Goal: Task Accomplishment & Management: Complete application form

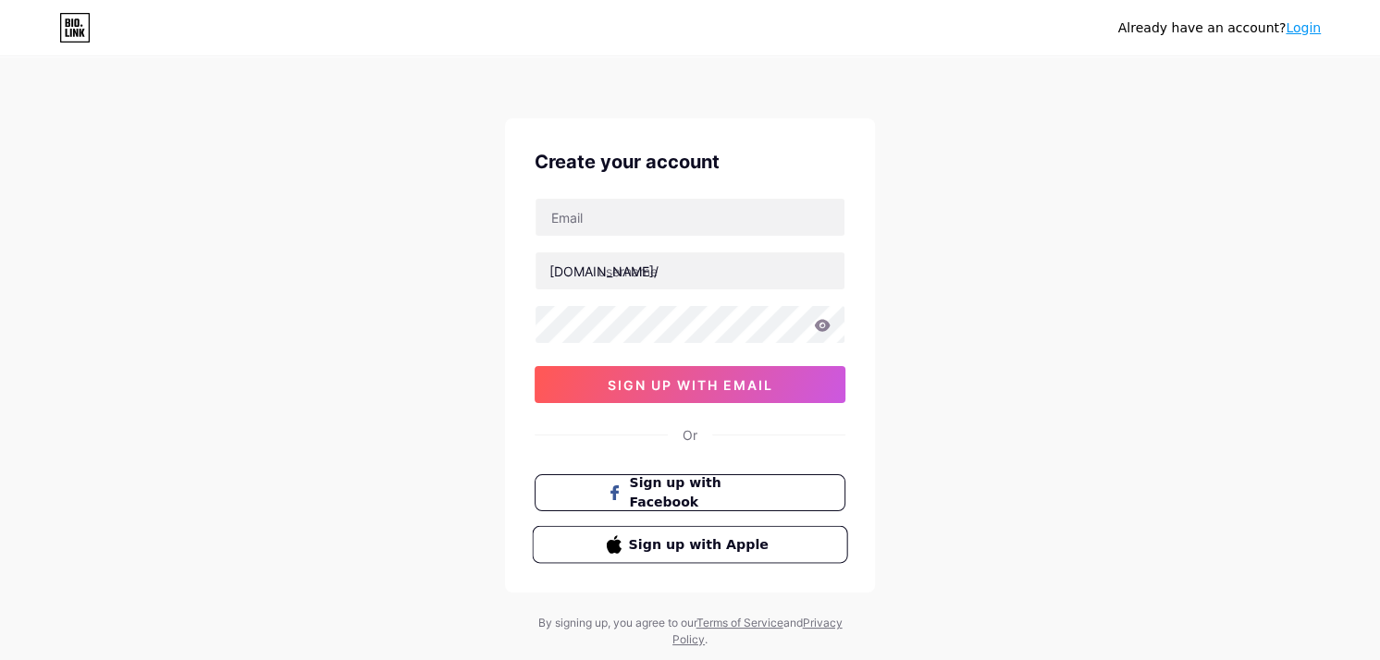
click at [708, 548] on span "Sign up with Apple" at bounding box center [701, 544] width 145 height 19
click at [749, 548] on span "Sign up with Apple" at bounding box center [701, 544] width 145 height 19
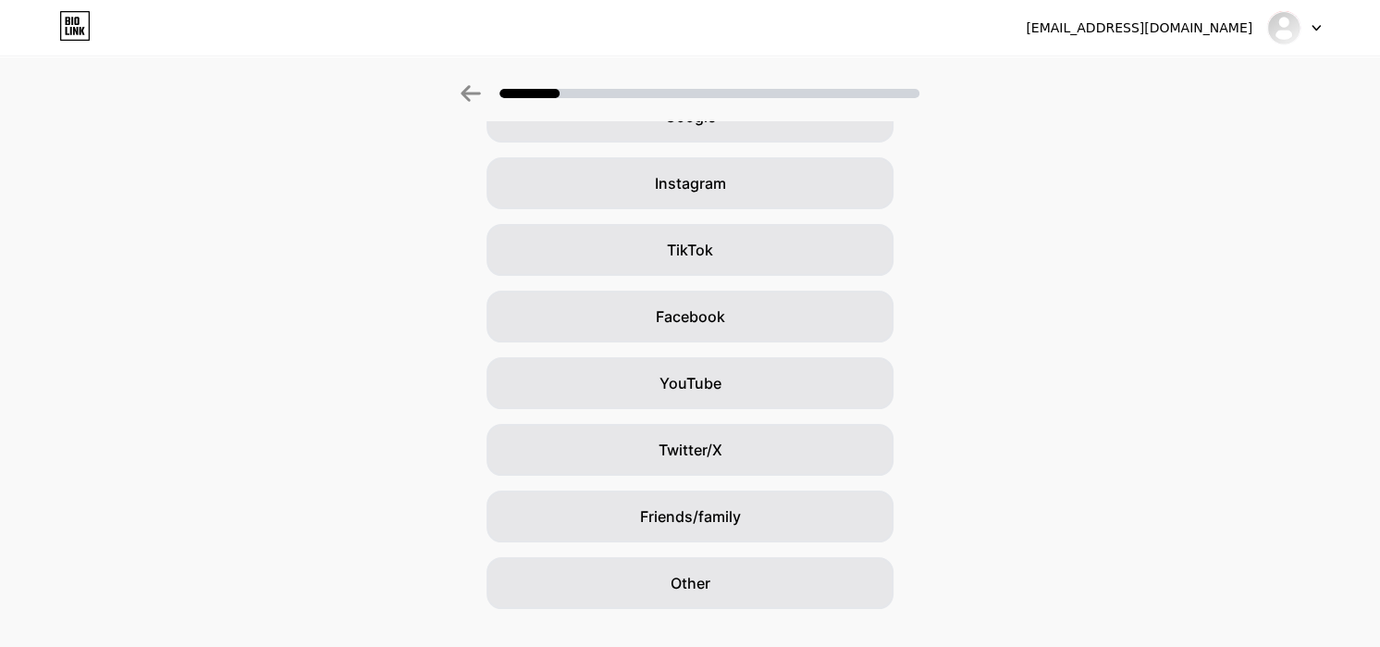
scroll to position [151, 0]
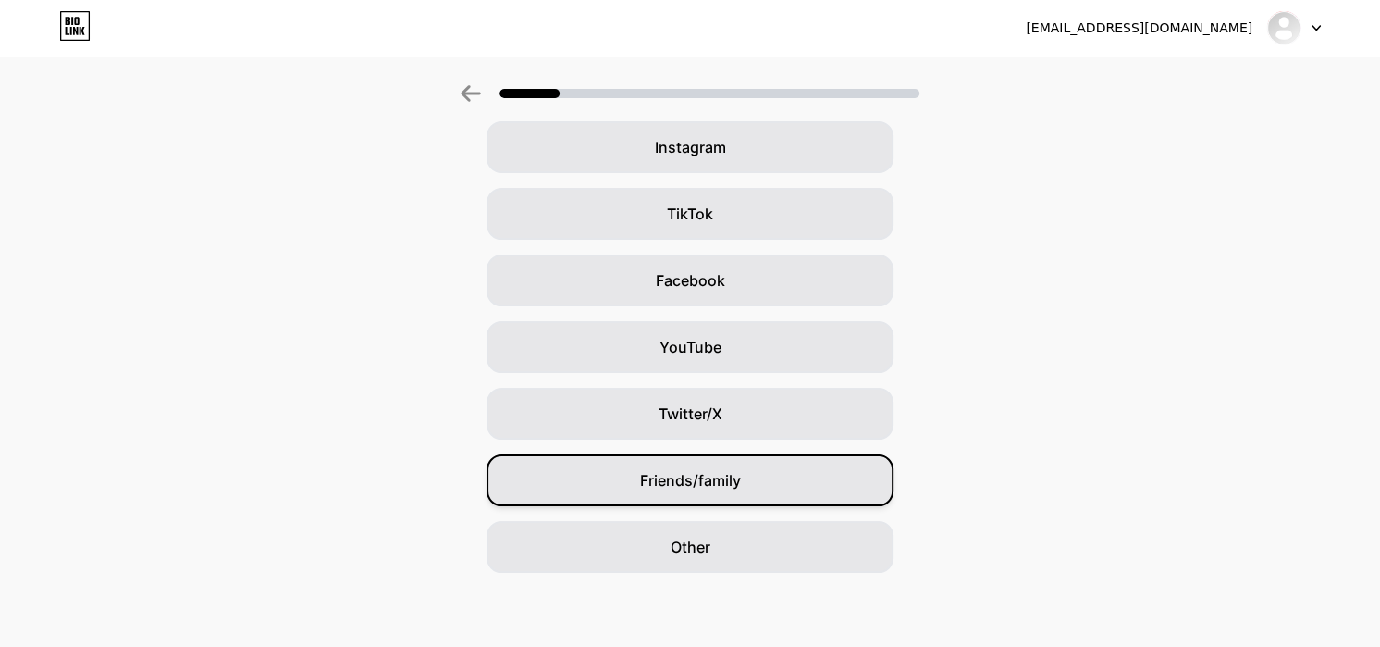
click at [770, 489] on div "Friends/family" at bounding box center [690, 480] width 407 height 52
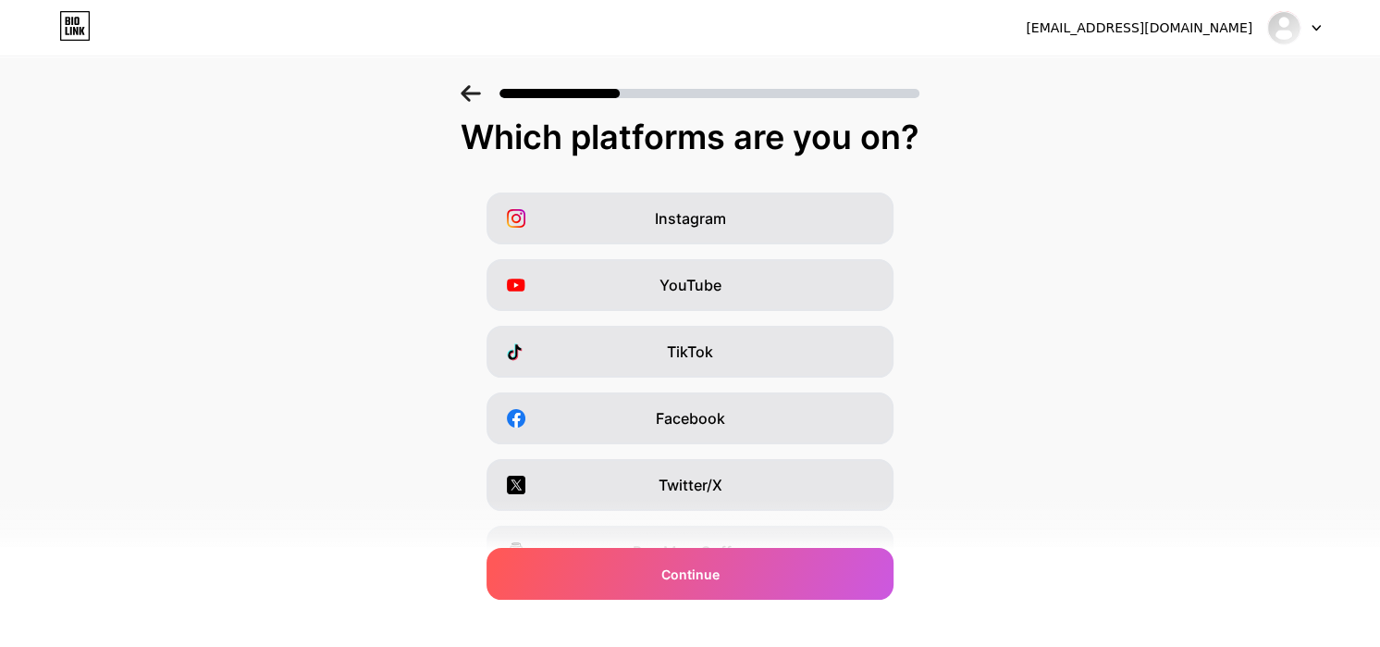
scroll to position [0, 0]
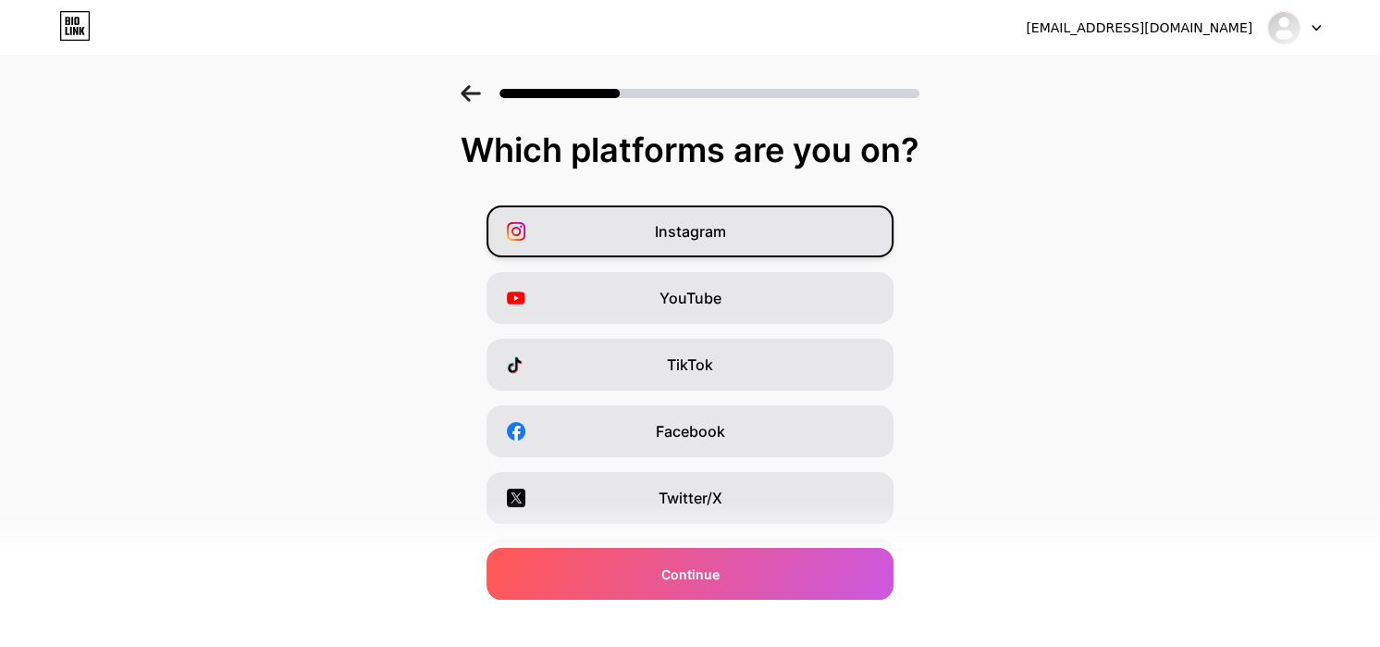
click at [708, 228] on span "Instagram" at bounding box center [690, 231] width 71 height 22
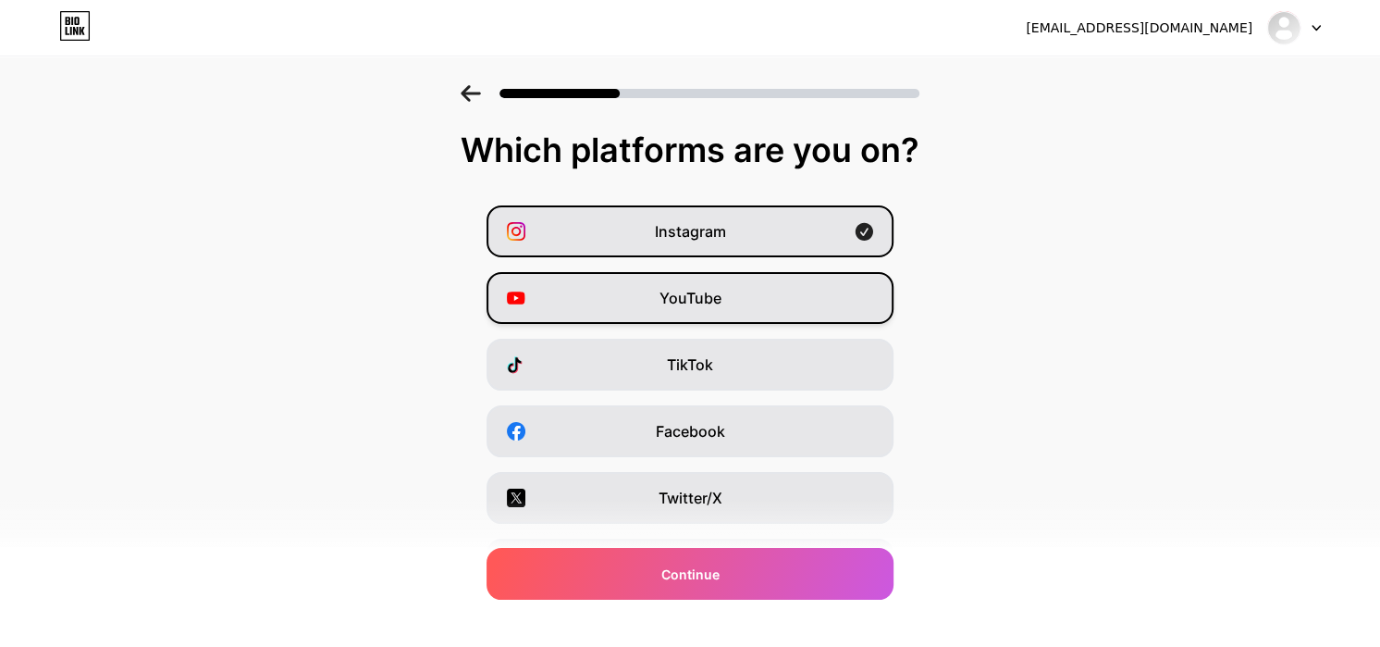
click at [733, 304] on div "YouTube" at bounding box center [690, 298] width 407 height 52
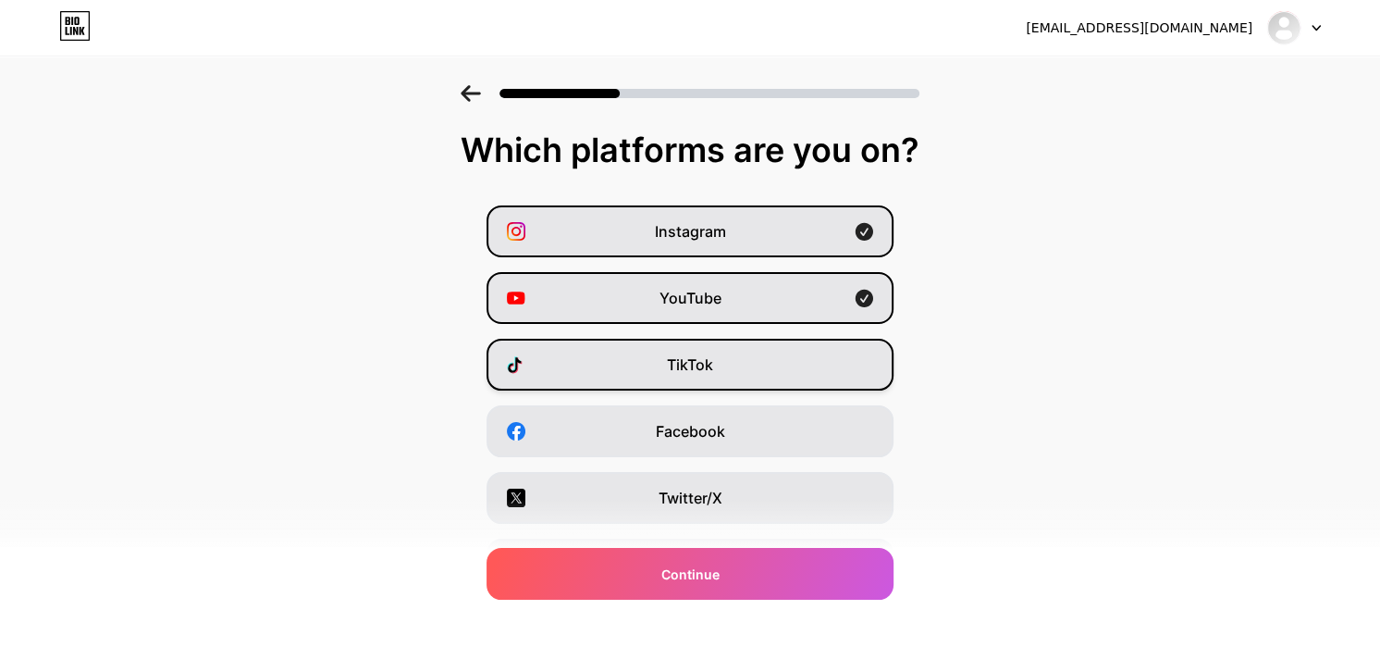
click at [759, 373] on div "TikTok" at bounding box center [690, 365] width 407 height 52
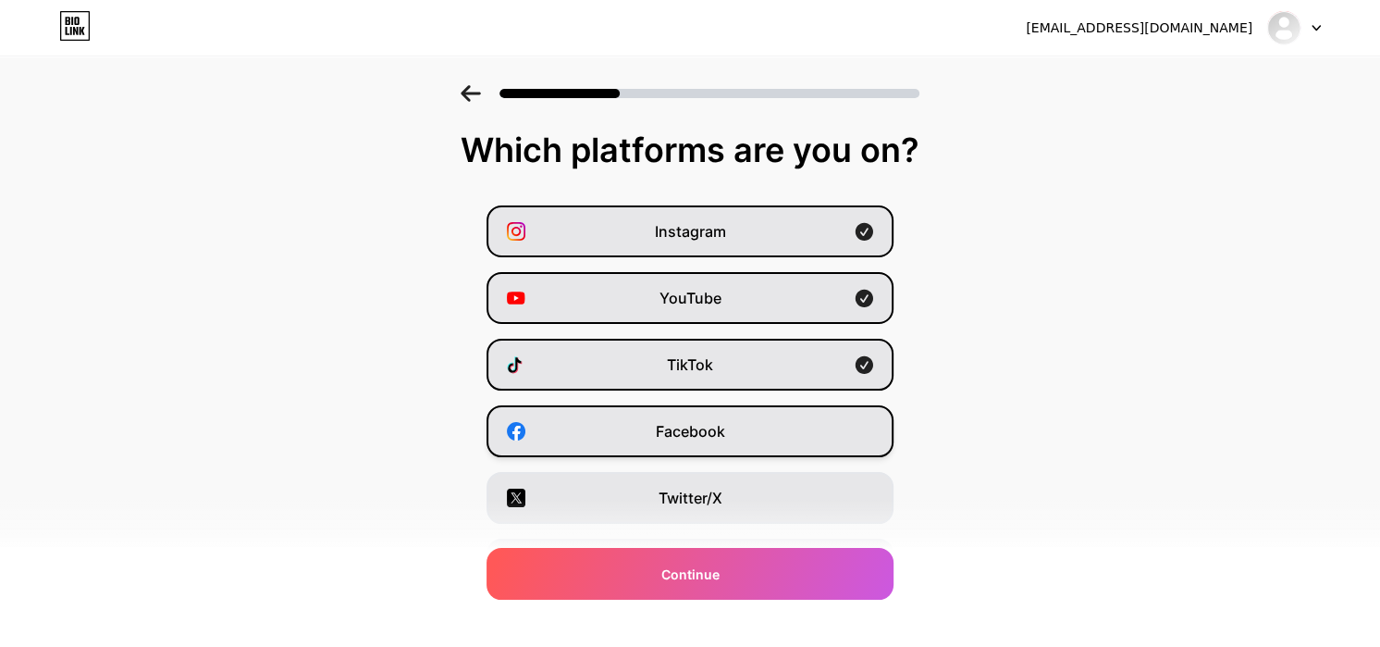
click at [776, 429] on div "Facebook" at bounding box center [690, 431] width 407 height 52
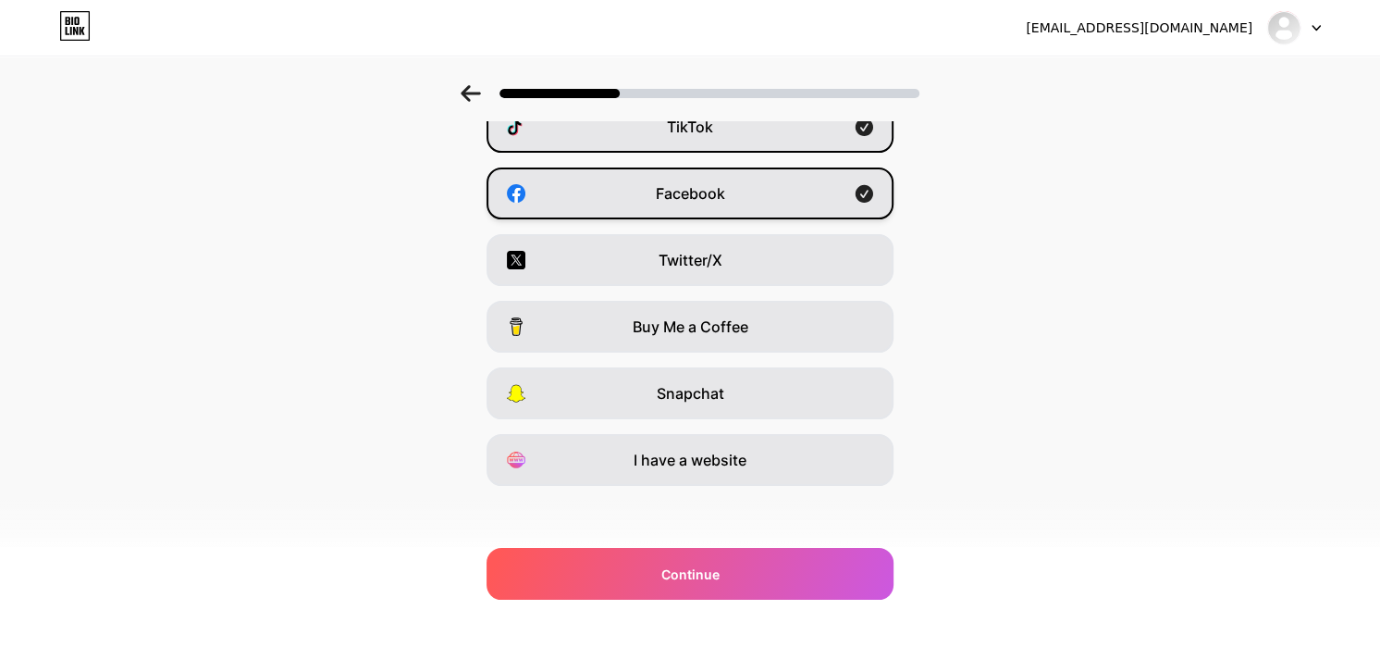
scroll to position [242, 0]
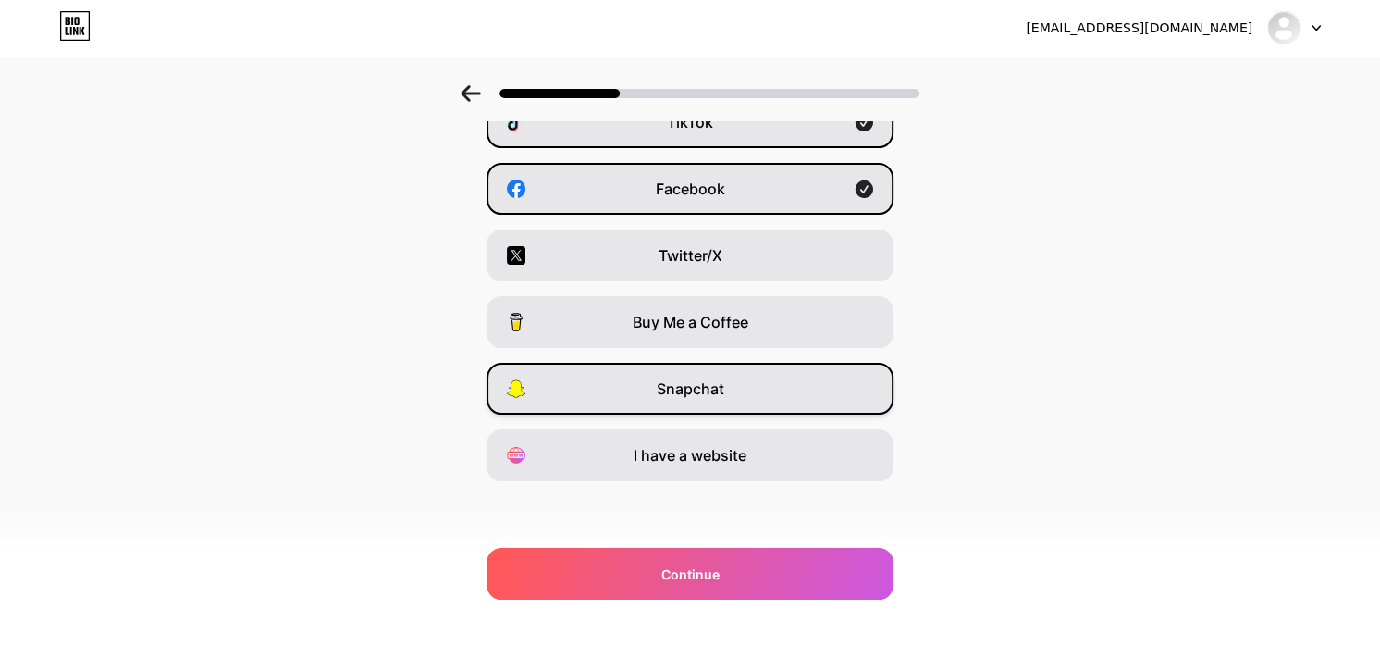
click at [780, 410] on div "Snapchat" at bounding box center [690, 389] width 407 height 52
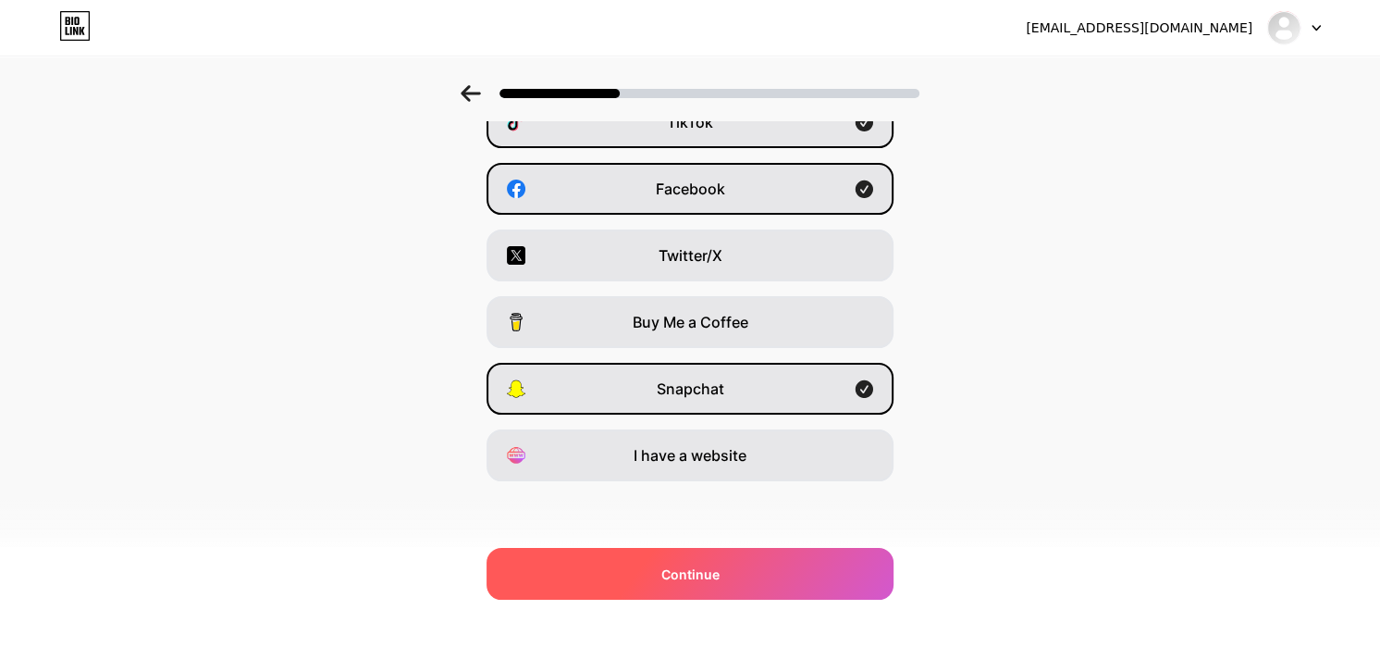
click at [760, 586] on div "Continue" at bounding box center [690, 574] width 407 height 52
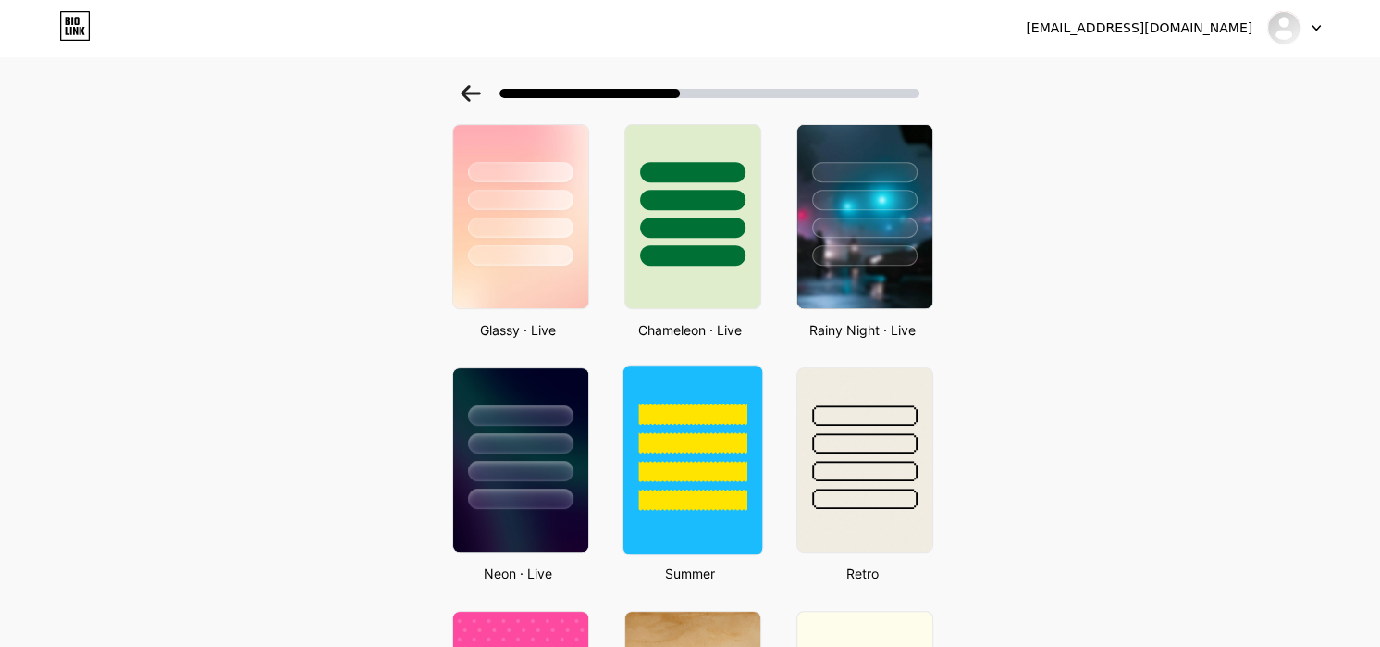
scroll to position [555, 0]
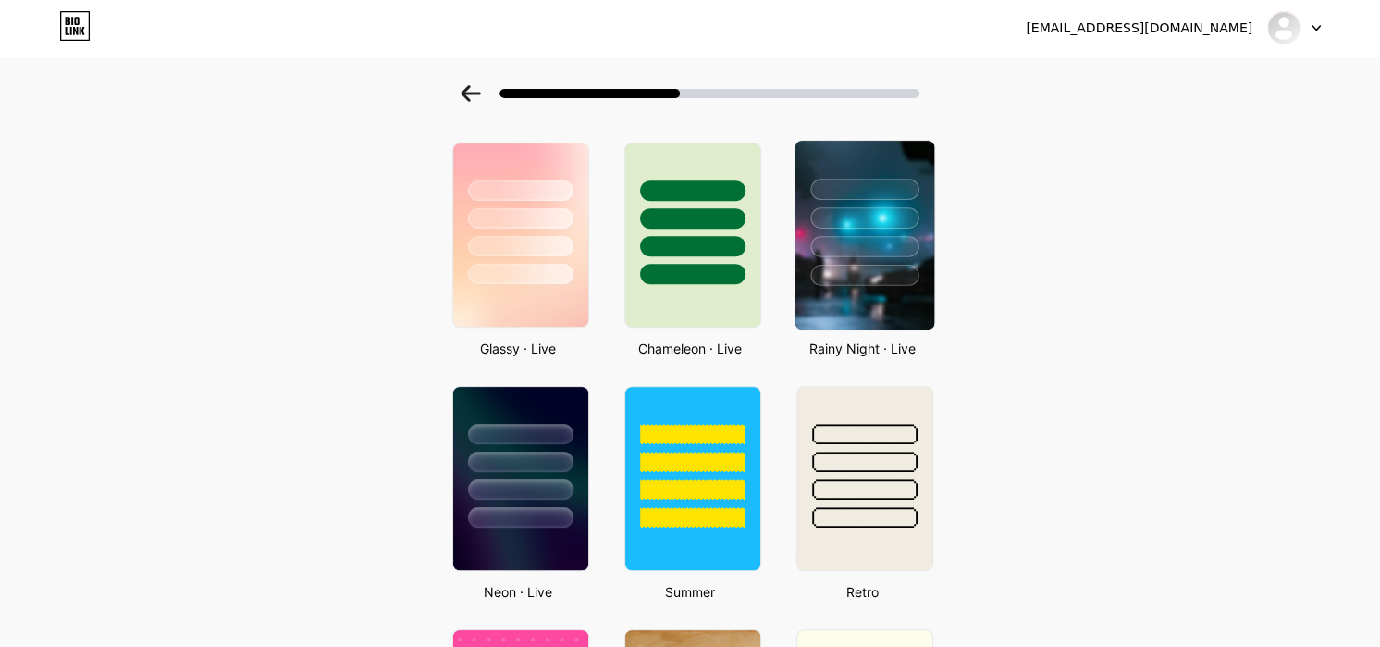
click at [918, 211] on div at bounding box center [864, 217] width 108 height 21
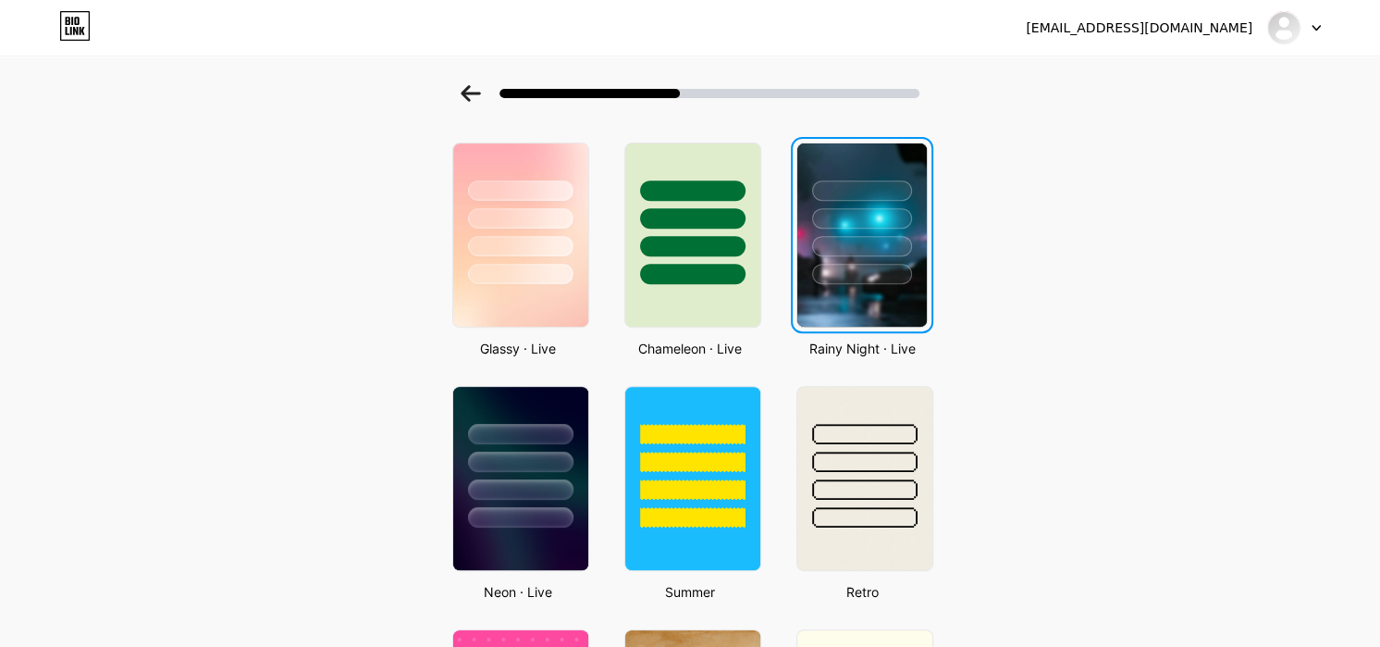
scroll to position [0, 0]
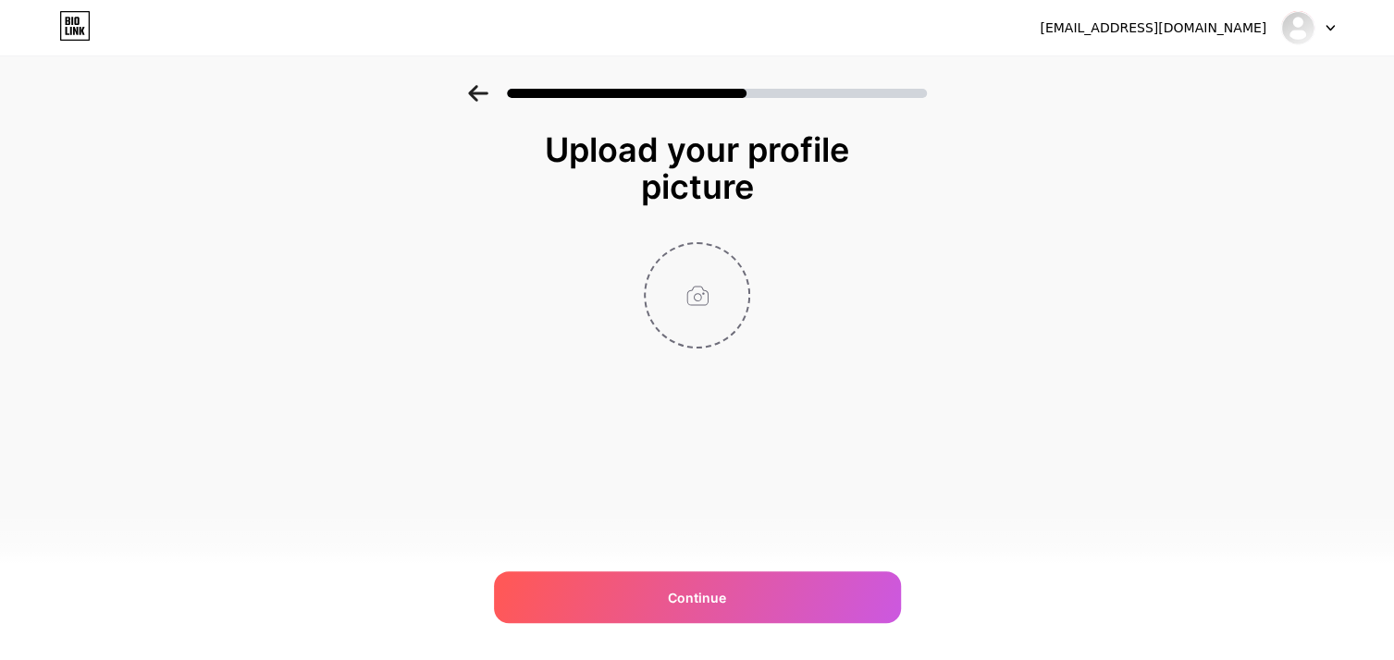
click at [688, 283] on input "file" at bounding box center [697, 295] width 103 height 103
type input "C:\fakepath\rn_image_picker_lib_temp_95fd7fa6-6f8c-4cbd-9ae6-e0be98e694fb.jpg"
click at [724, 306] on img at bounding box center [697, 295] width 106 height 106
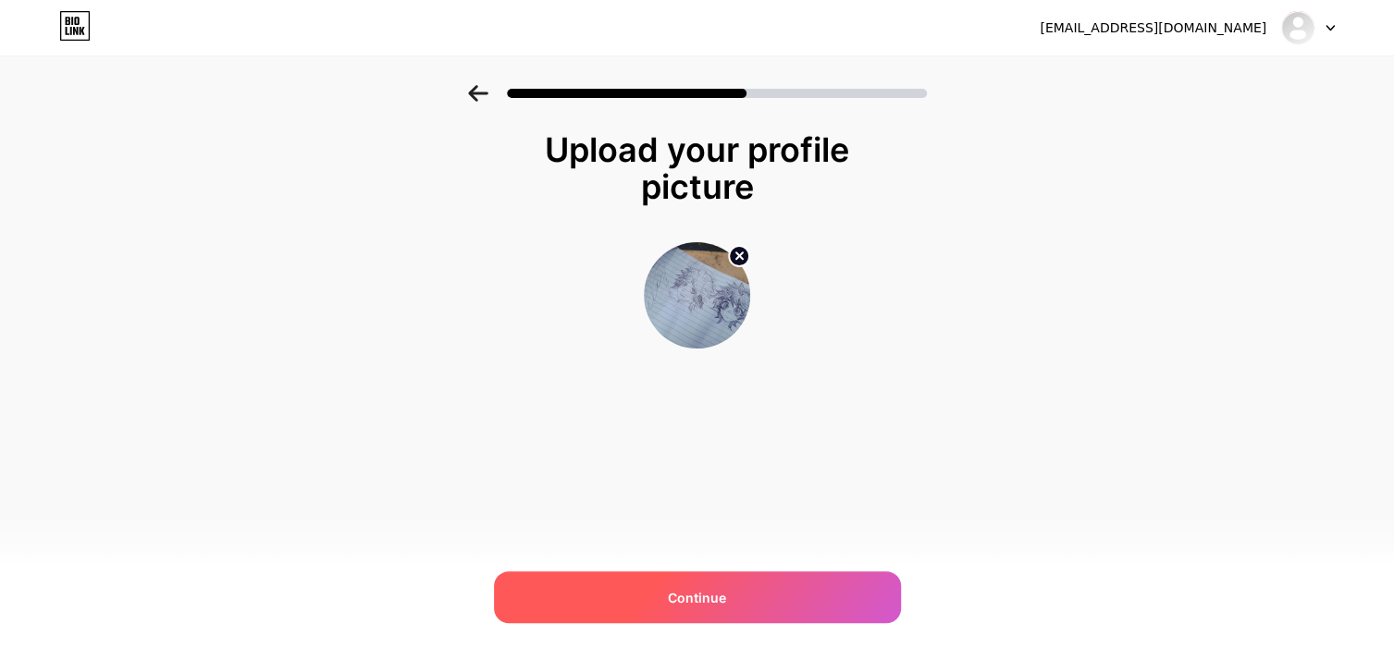
click at [766, 586] on div "Continue" at bounding box center [697, 598] width 407 height 52
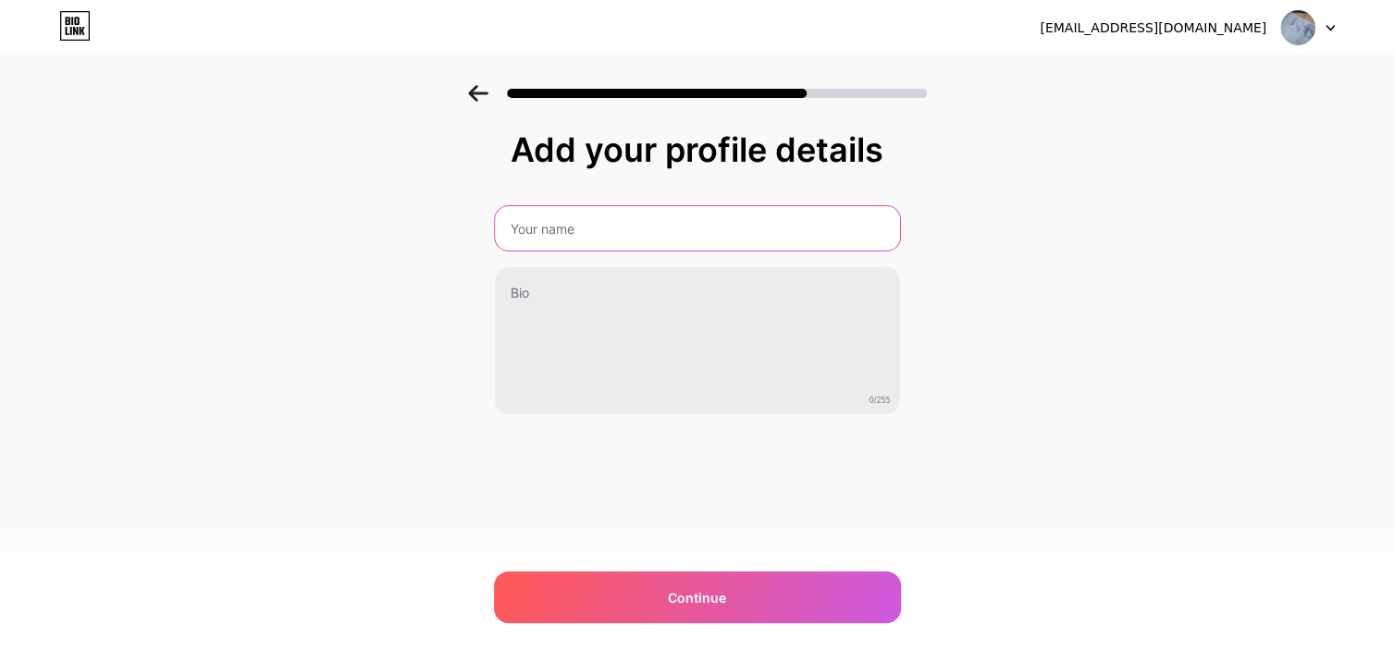
click at [613, 220] on input "text" at bounding box center [697, 228] width 405 height 44
type input "ησямαη"
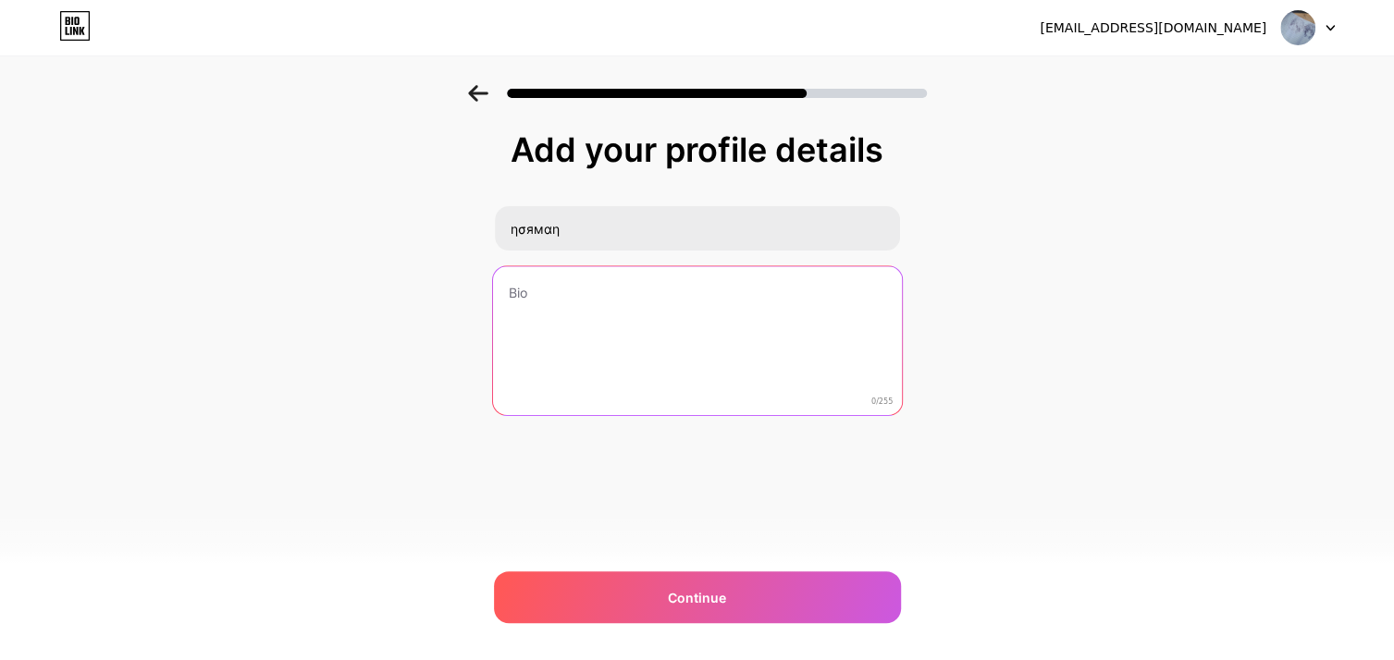
click at [631, 298] on textarea at bounding box center [696, 341] width 409 height 151
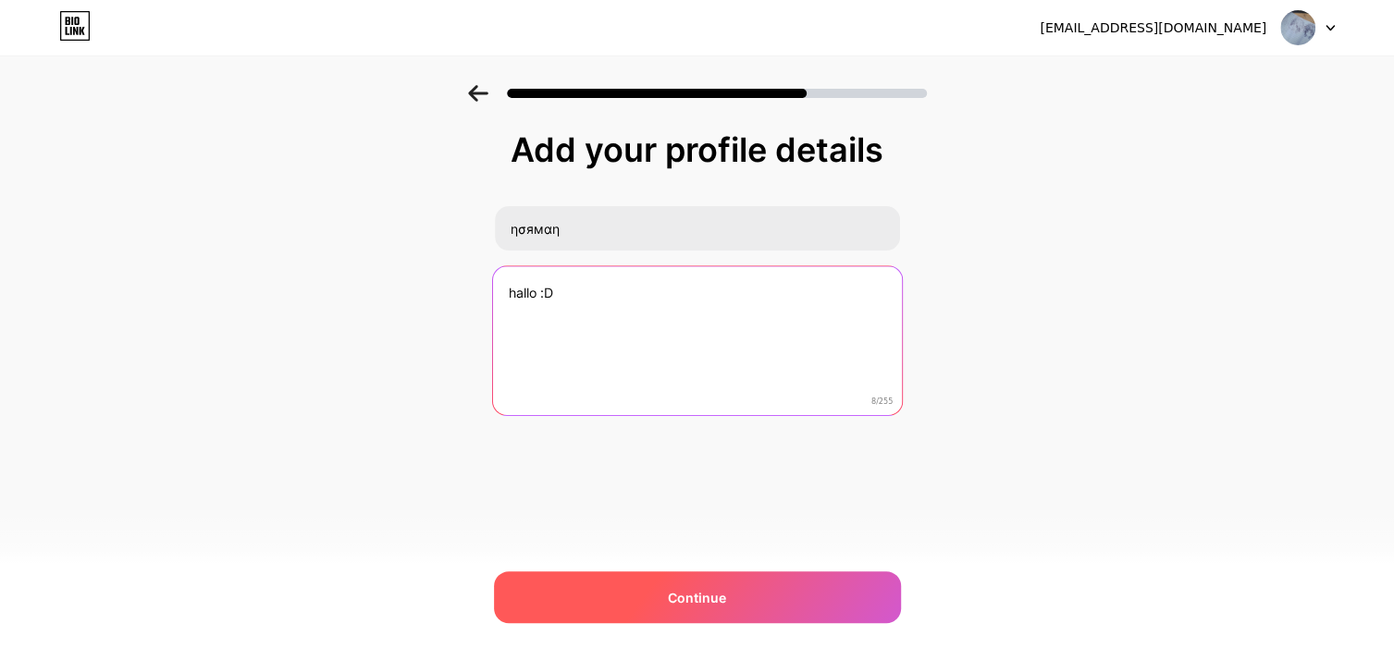
type textarea "hallo :D"
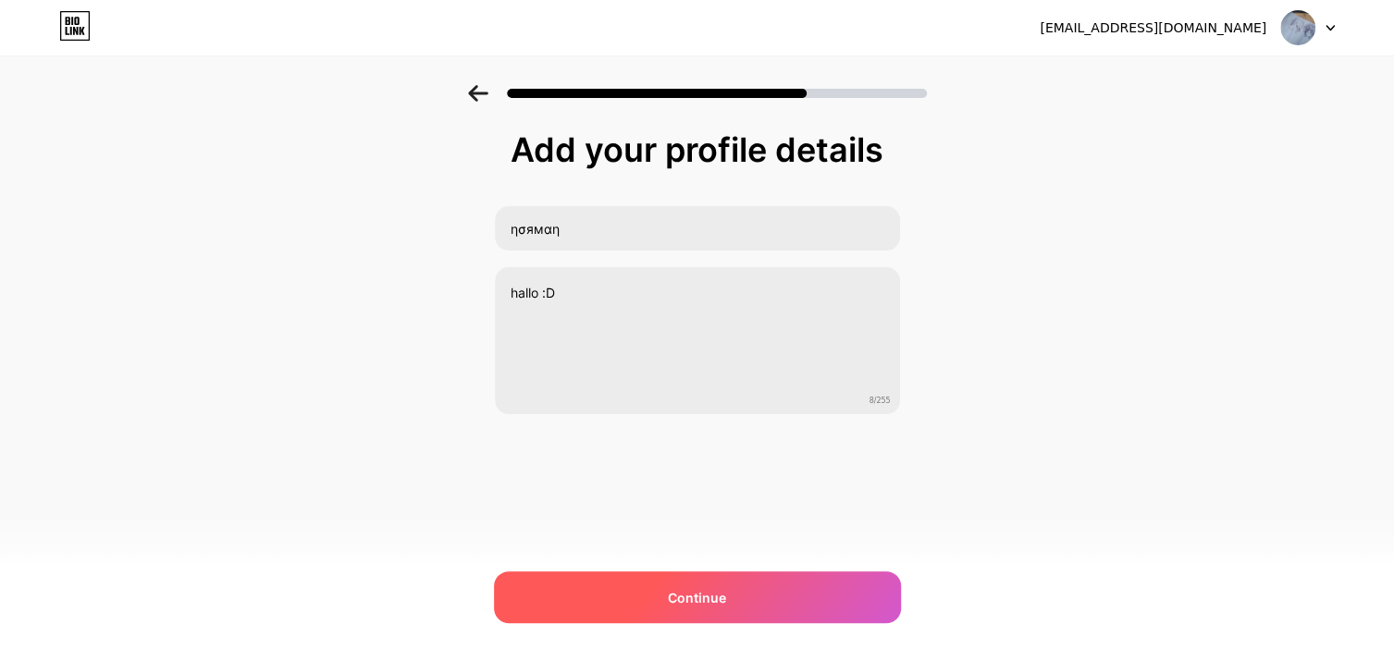
click at [783, 590] on div "Continue" at bounding box center [697, 598] width 407 height 52
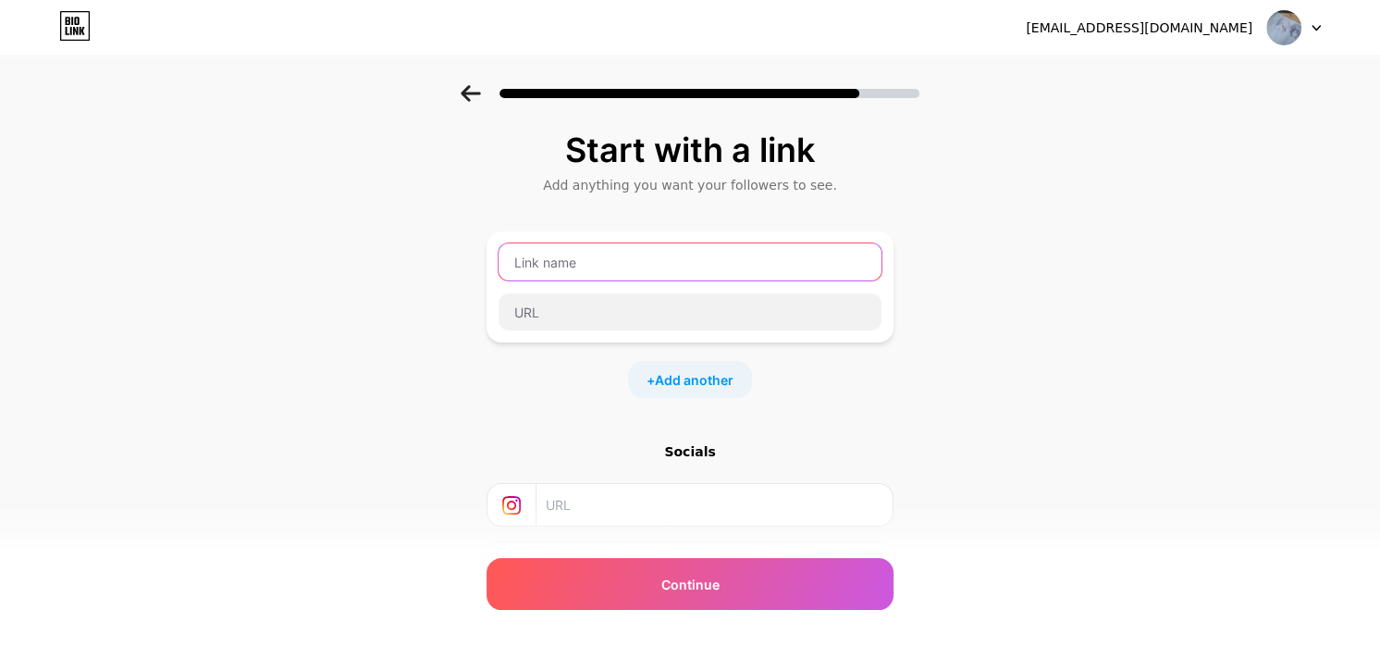
click at [583, 262] on input "text" at bounding box center [690, 261] width 383 height 37
type input "Tiktok"
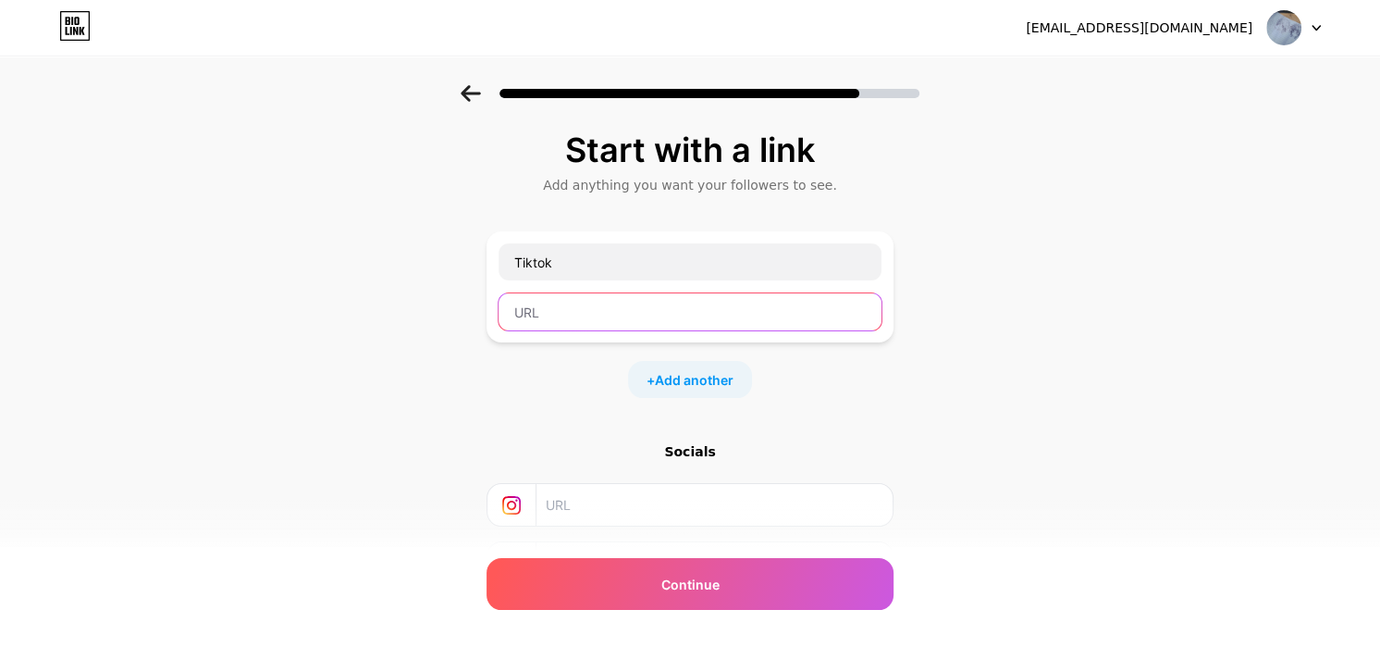
click at [567, 316] on input "text" at bounding box center [690, 311] width 383 height 37
paste input "[URL][DOMAIN_NAME][DOMAIN_NAME]"
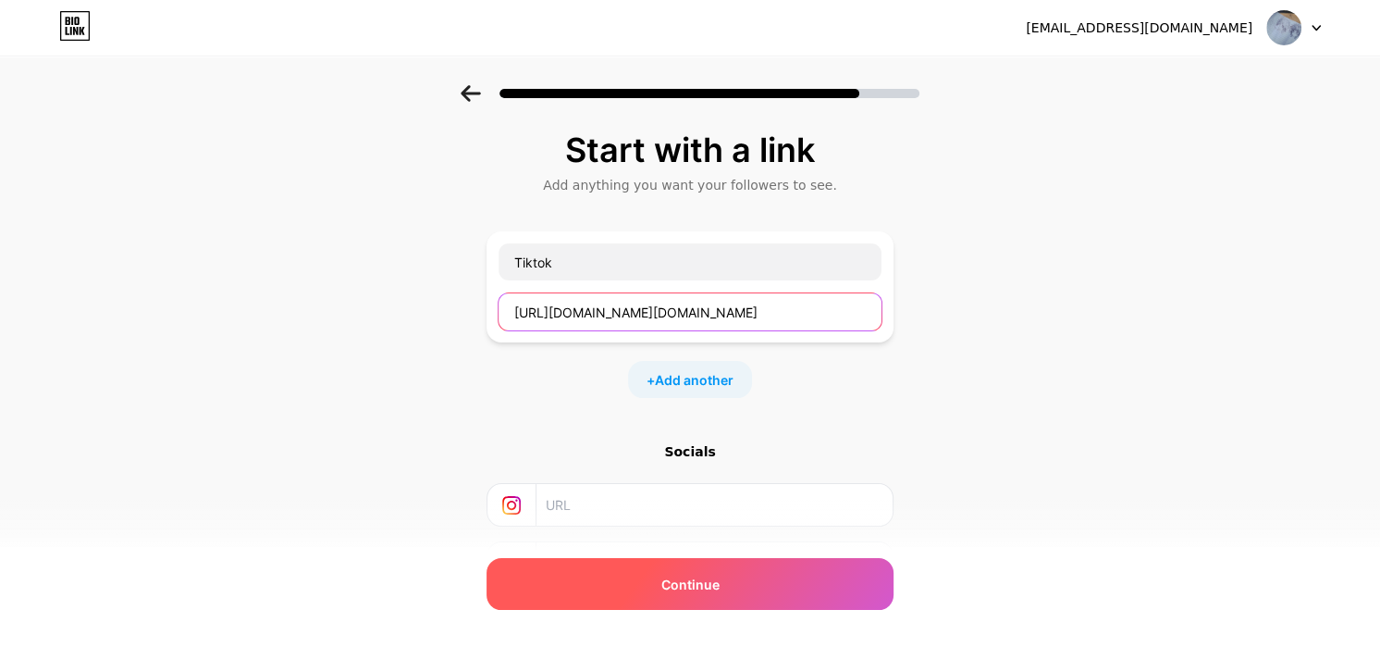
type input "[URL][DOMAIN_NAME][DOMAIN_NAME]"
click at [764, 585] on div "Continue" at bounding box center [690, 584] width 407 height 52
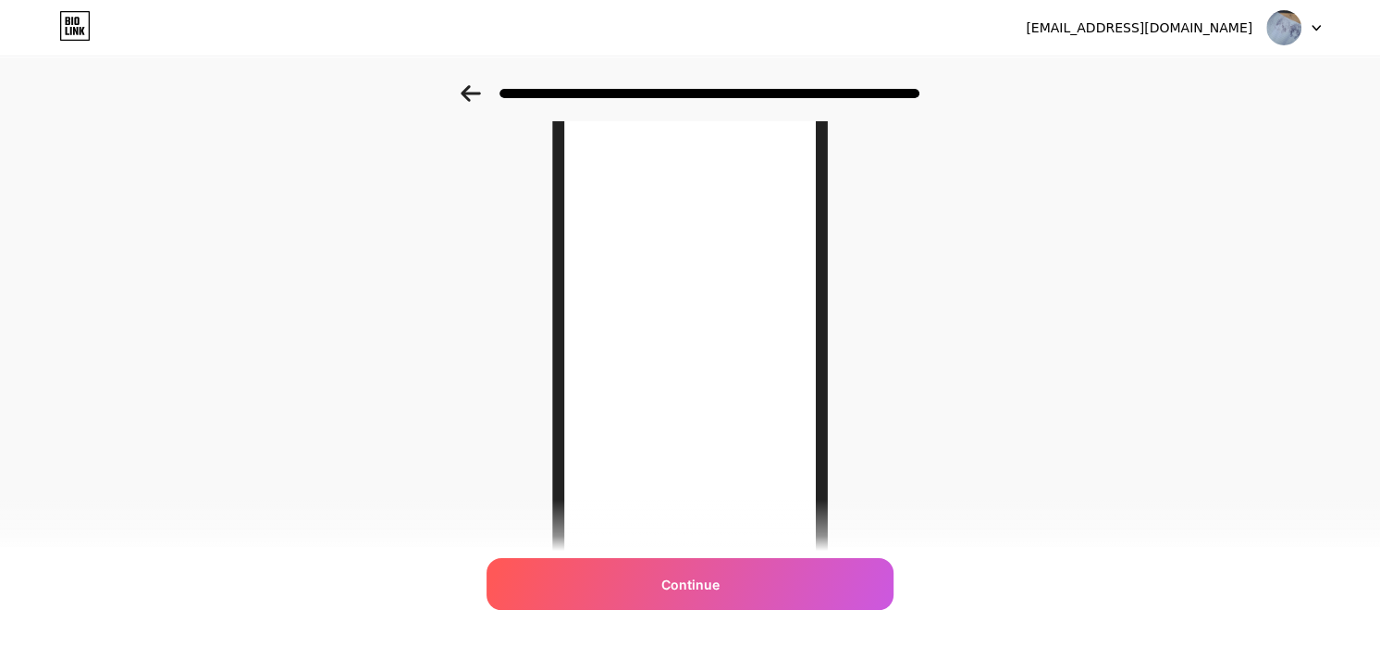
scroll to position [185, 0]
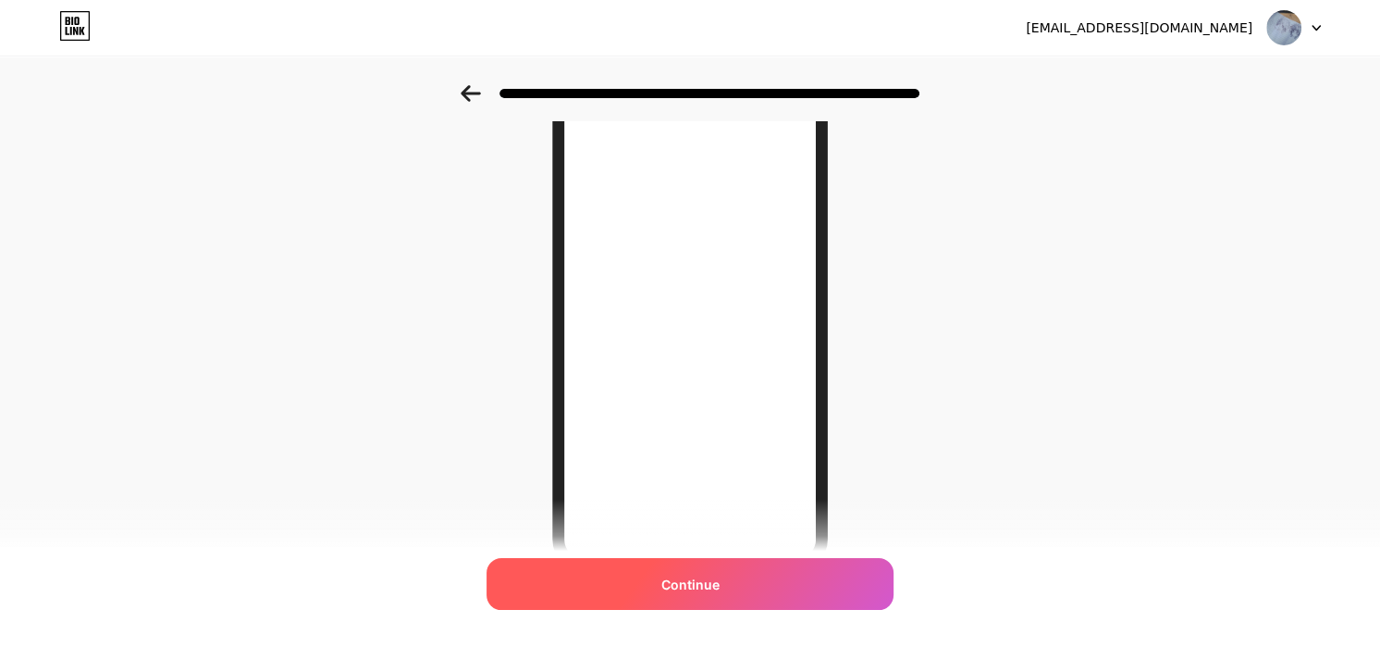
click at [750, 582] on div "Continue" at bounding box center [690, 584] width 407 height 52
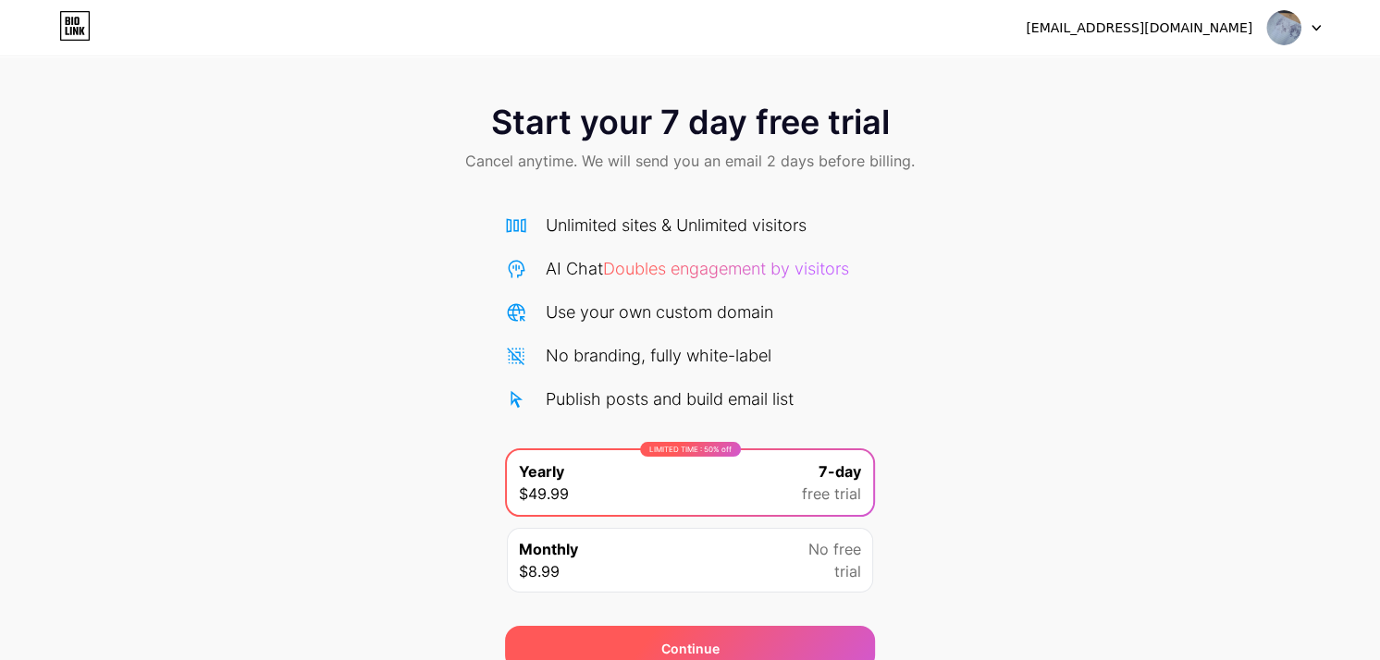
click at [757, 636] on div "Continue" at bounding box center [690, 648] width 370 height 44
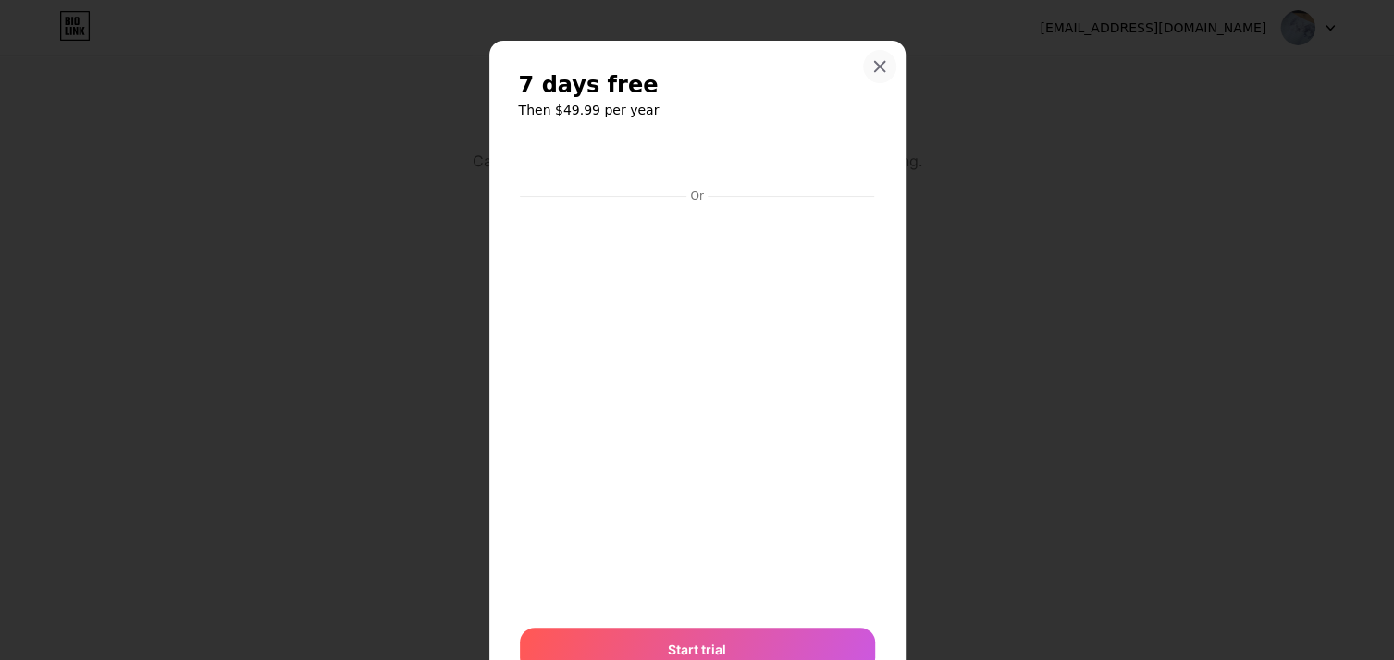
click at [874, 64] on icon at bounding box center [879, 67] width 10 height 10
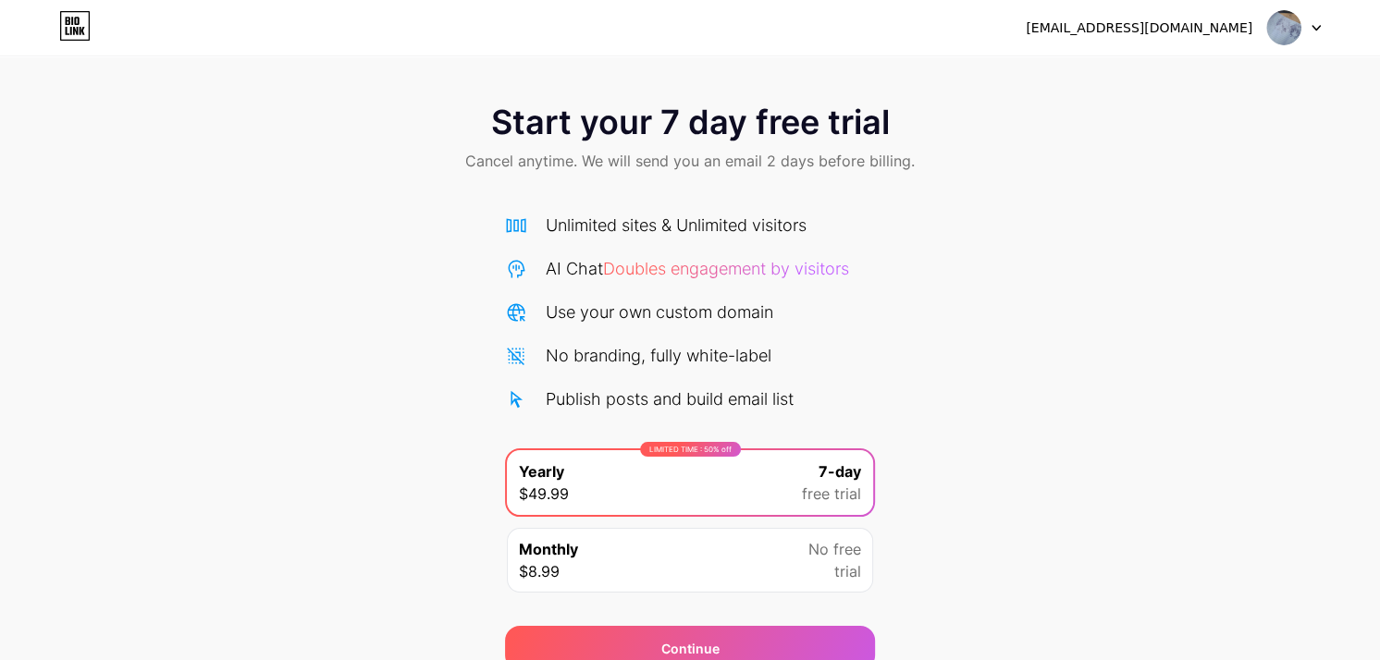
click at [1313, 29] on icon at bounding box center [1316, 28] width 9 height 6
